Goal: Check status: Check status

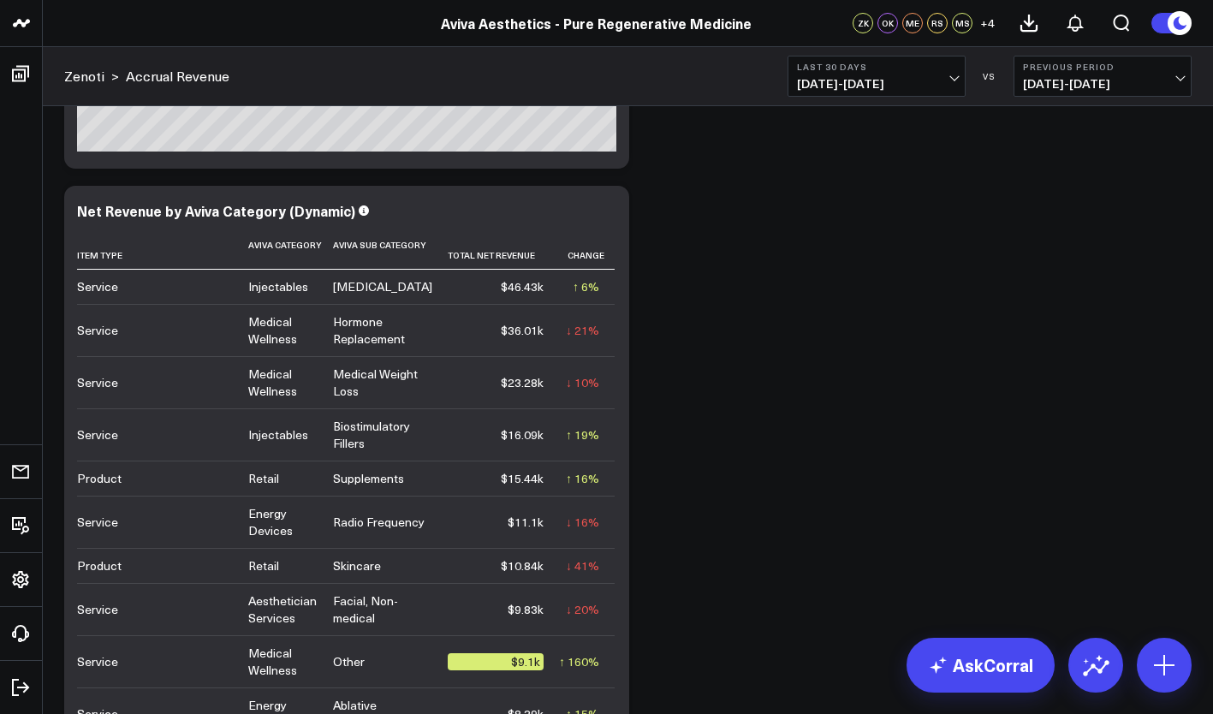
click at [901, 82] on span "[DATE] - [DATE]" at bounding box center [876, 84] width 159 height 14
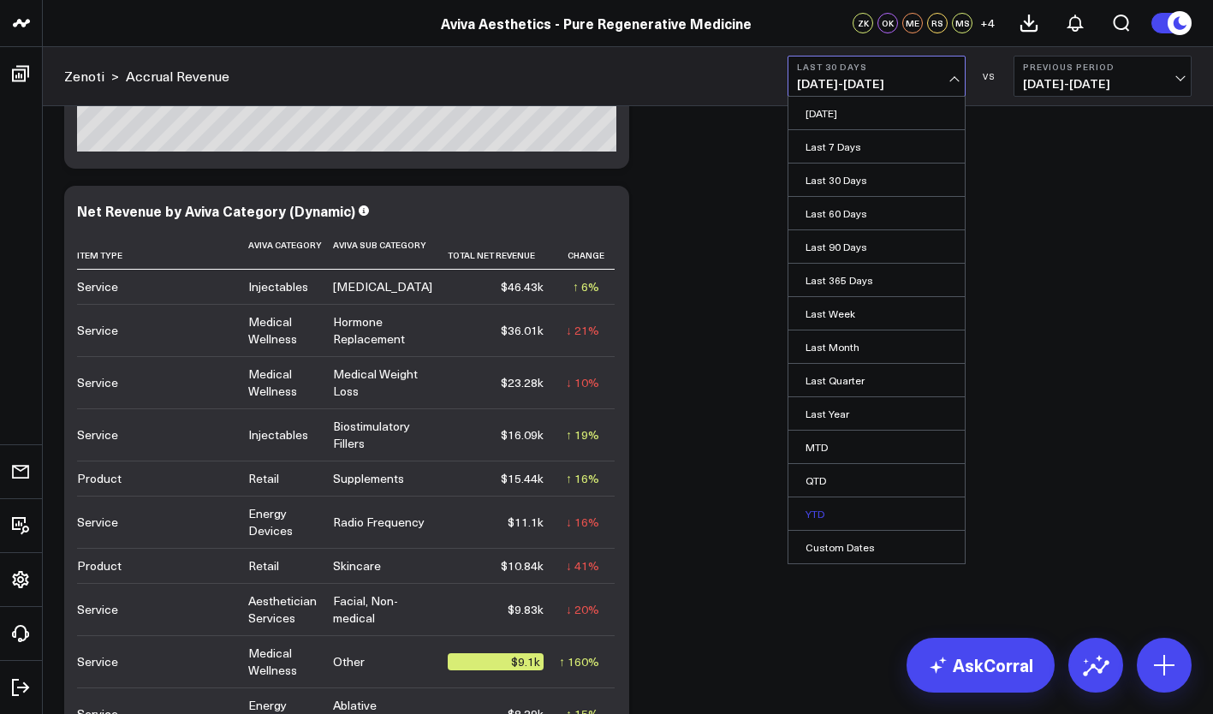
click at [835, 514] on link "YTD" at bounding box center [876, 513] width 176 height 33
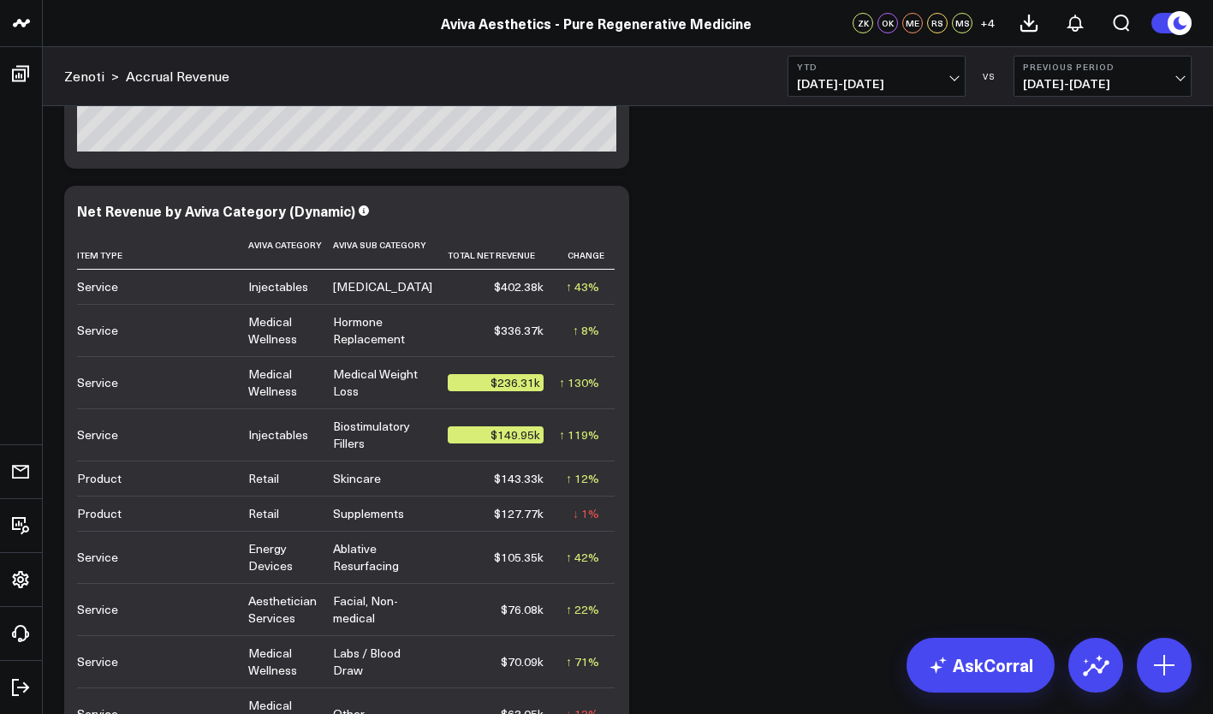
click at [1051, 68] on b "Previous Period" at bounding box center [1102, 67] width 159 height 10
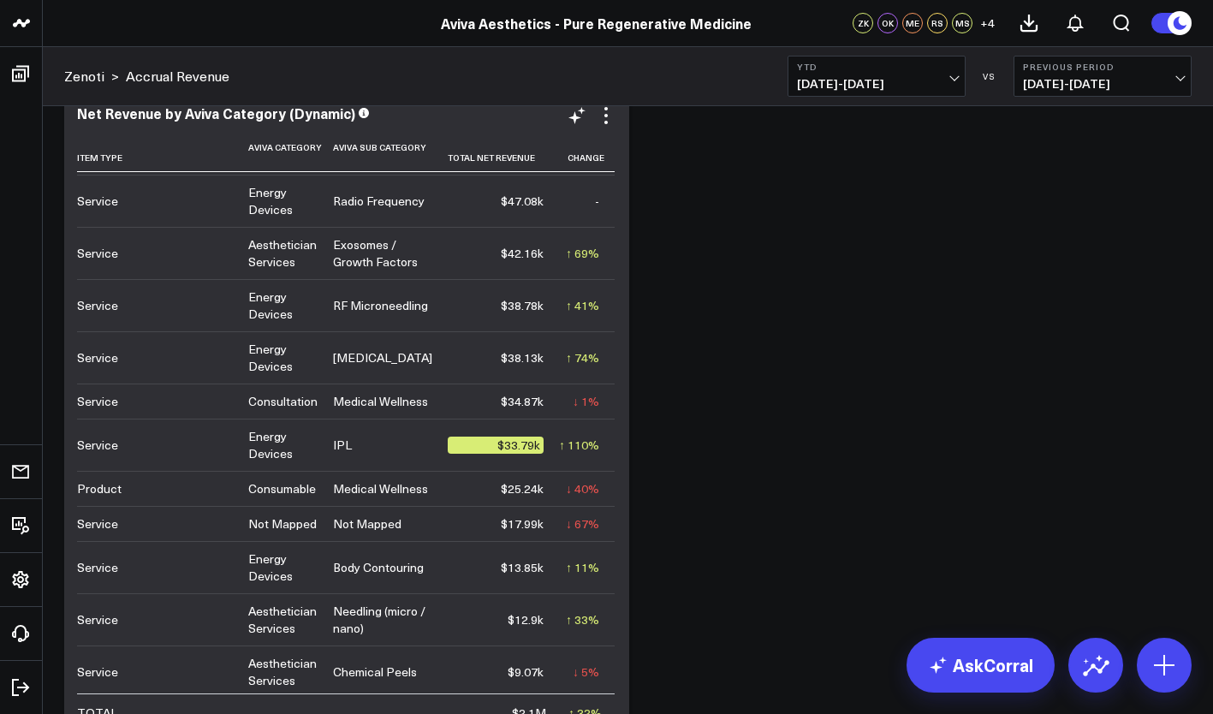
scroll to position [417, 0]
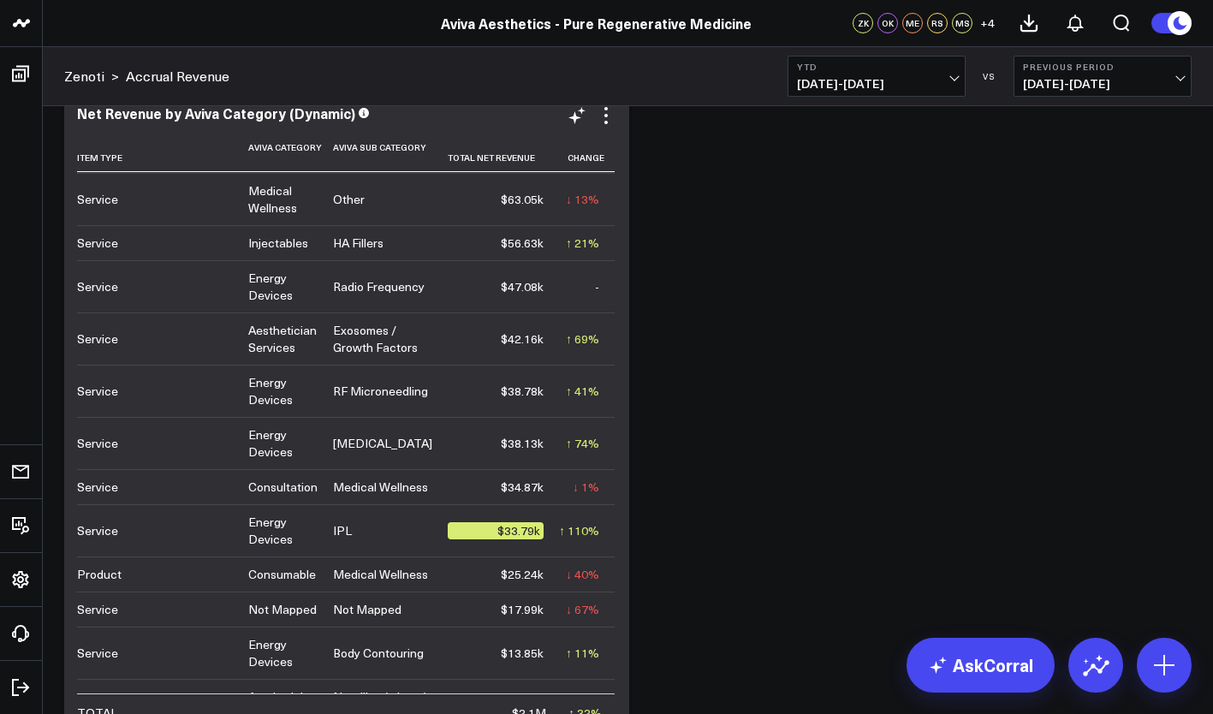
click at [534, 293] on td "$47.08k" at bounding box center [503, 286] width 111 height 52
click at [361, 291] on div "Radio Frequency" at bounding box center [379, 286] width 92 height 17
